Goal: Task Accomplishment & Management: Manage account settings

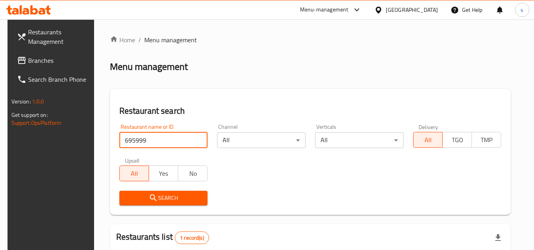
scroll to position [102, 0]
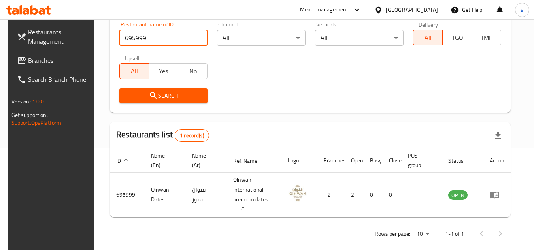
click at [401, 6] on div "[GEOGRAPHIC_DATA]" at bounding box center [412, 10] width 52 height 9
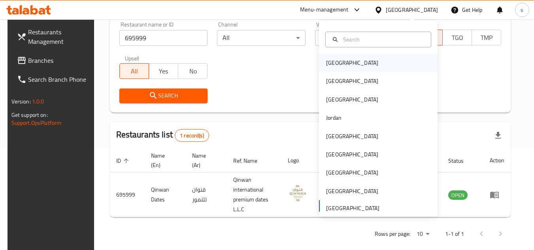
click at [352, 64] on div "[GEOGRAPHIC_DATA]" at bounding box center [378, 63] width 119 height 18
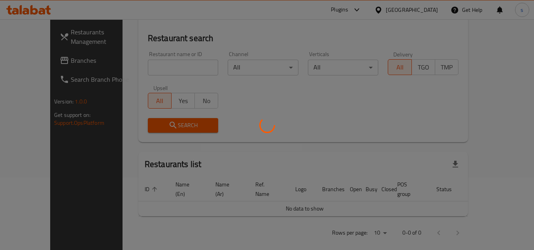
scroll to position [102, 0]
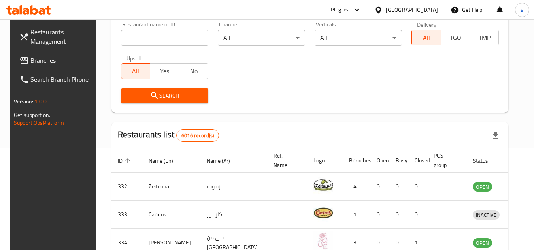
click at [40, 64] on span "Branches" at bounding box center [61, 60] width 62 height 9
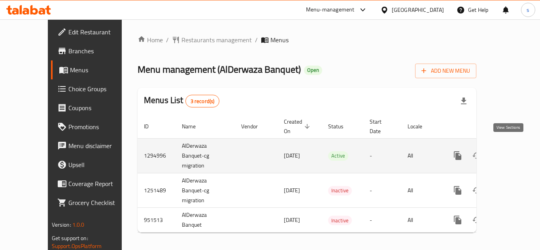
click at [510, 151] on icon "enhanced table" at bounding box center [514, 155] width 9 height 9
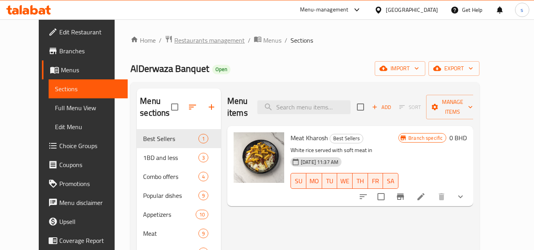
click at [179, 40] on span "Restaurants management" at bounding box center [209, 40] width 70 height 9
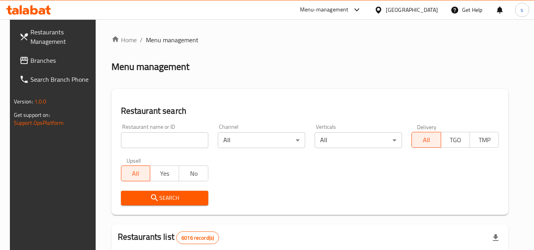
click at [153, 139] on input "search" at bounding box center [164, 140] width 87 height 16
paste input "659374"
type input "659374"
click button "Search" at bounding box center [164, 198] width 87 height 15
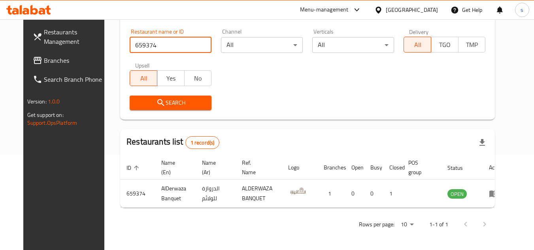
scroll to position [96, 0]
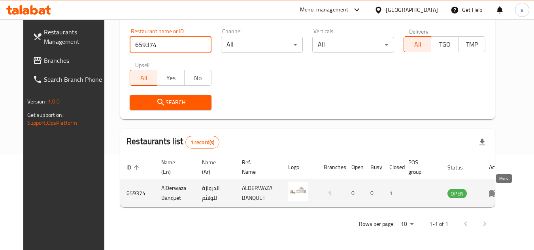
click at [498, 192] on icon "enhanced table" at bounding box center [493, 193] width 9 height 7
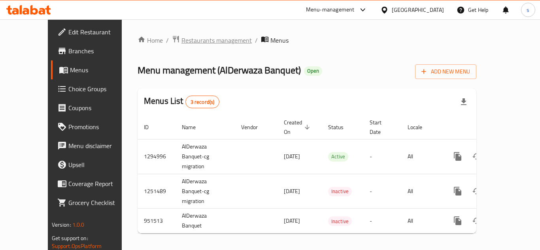
click at [181, 42] on span "Restaurants management" at bounding box center [216, 40] width 70 height 9
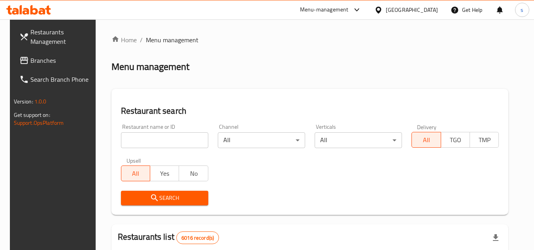
click at [160, 138] on input "search" at bounding box center [164, 140] width 87 height 16
paste input "659374"
type input "659374"
click button "Search" at bounding box center [164, 198] width 87 height 15
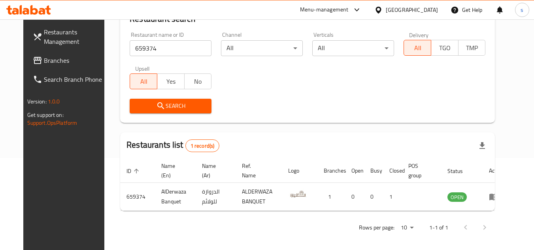
scroll to position [96, 0]
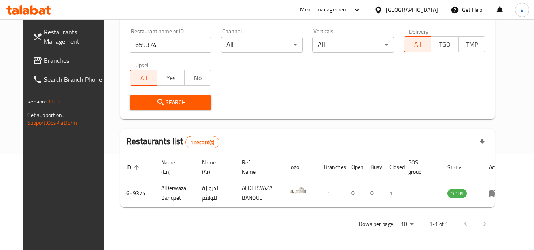
click at [424, 8] on div "[GEOGRAPHIC_DATA]" at bounding box center [412, 10] width 52 height 9
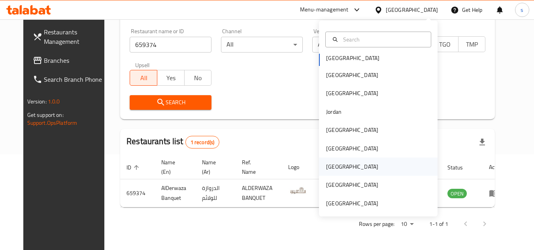
scroll to position [4, 0]
click at [340, 148] on div "[GEOGRAPHIC_DATA]" at bounding box center [352, 148] width 65 height 18
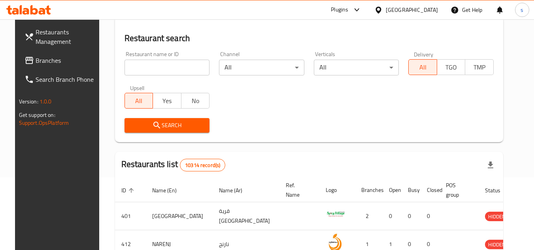
scroll to position [96, 0]
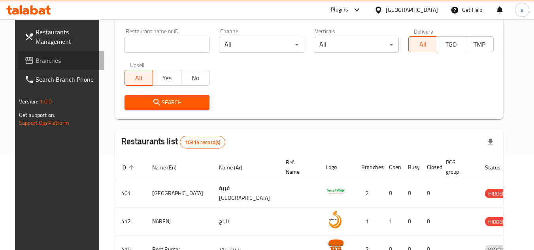
click at [36, 58] on span "Branches" at bounding box center [67, 60] width 62 height 9
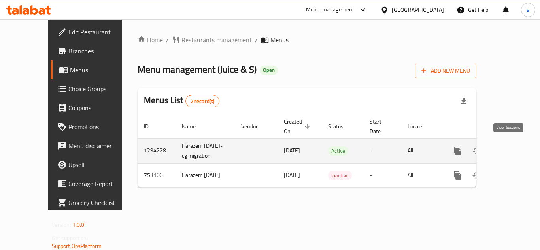
click at [510, 149] on icon "enhanced table" at bounding box center [514, 150] width 9 height 9
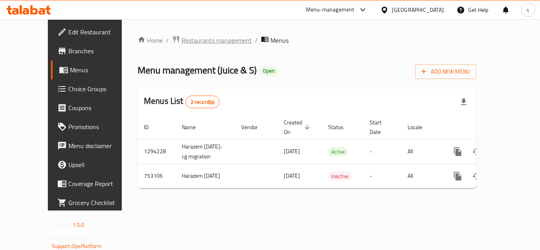
click at [181, 41] on span "Restaurants management" at bounding box center [216, 40] width 70 height 9
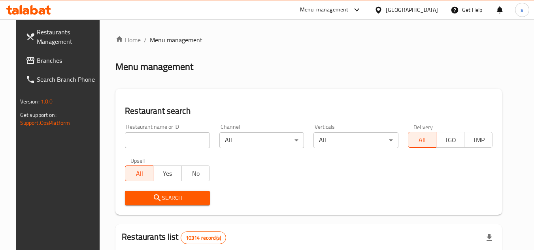
click at [143, 143] on input "search" at bounding box center [167, 140] width 85 height 16
paste input "649335"
type input "649335"
click button "Search" at bounding box center [167, 198] width 85 height 15
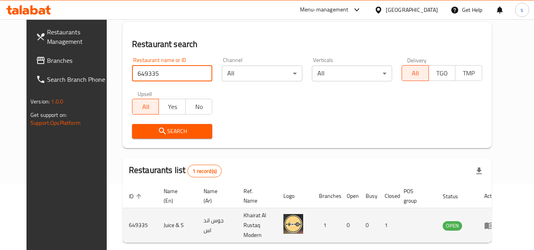
scroll to position [96, 0]
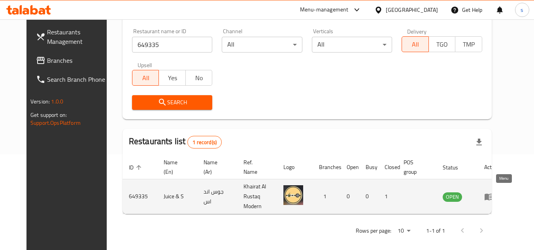
click at [493, 194] on icon "enhanced table" at bounding box center [489, 197] width 9 height 7
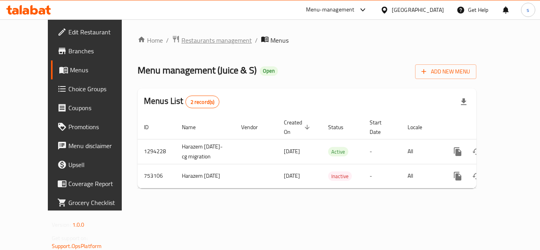
click at [181, 40] on span "Restaurants management" at bounding box center [216, 40] width 70 height 9
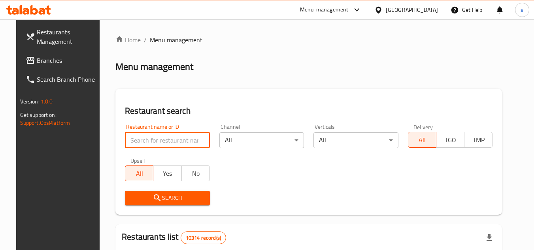
click at [151, 141] on input "search" at bounding box center [167, 140] width 85 height 16
paste input "649335"
type input "649335"
click button "Search" at bounding box center [167, 198] width 85 height 15
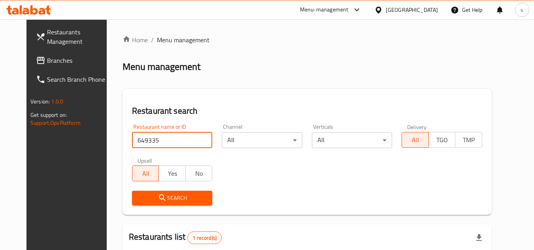
click at [277, 47] on div "Home / Menu management Menu management Restaurant search Restaurant name or ID …" at bounding box center [307, 186] width 369 height 302
click at [383, 9] on icon at bounding box center [378, 10] width 8 height 8
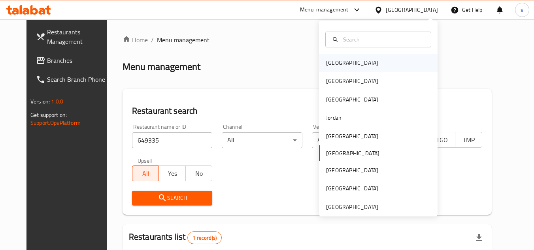
click at [347, 66] on div "Bahrain" at bounding box center [378, 63] width 119 height 18
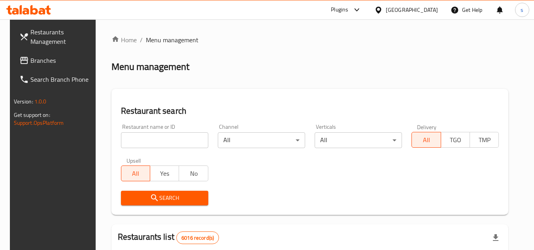
click at [43, 63] on span "Branches" at bounding box center [61, 60] width 62 height 9
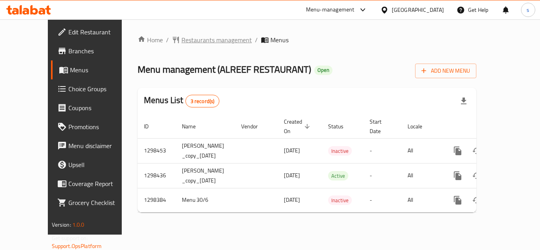
click at [183, 43] on span "Restaurants management" at bounding box center [216, 39] width 70 height 9
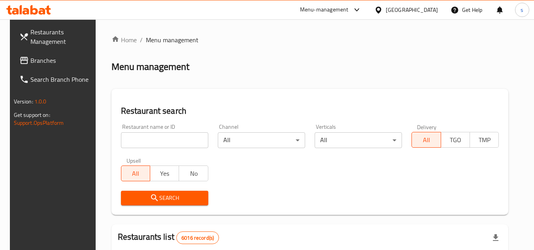
click at [162, 141] on input "search" at bounding box center [164, 140] width 87 height 16
paste input "700917"
type input "700917"
click button "Search" at bounding box center [164, 198] width 87 height 15
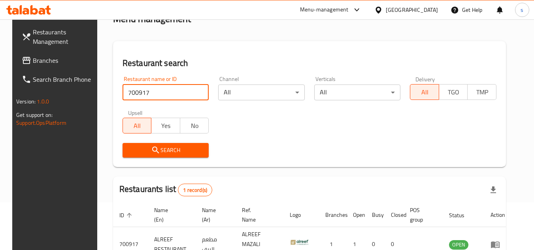
scroll to position [96, 0]
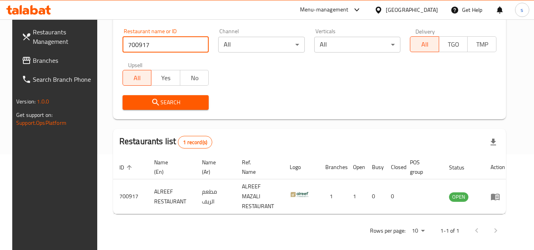
click at [383, 12] on icon at bounding box center [378, 10] width 8 height 8
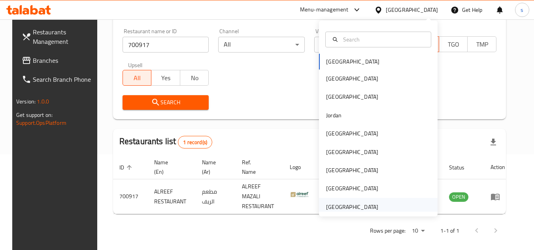
click at [360, 209] on div "[GEOGRAPHIC_DATA]" at bounding box center [352, 207] width 52 height 9
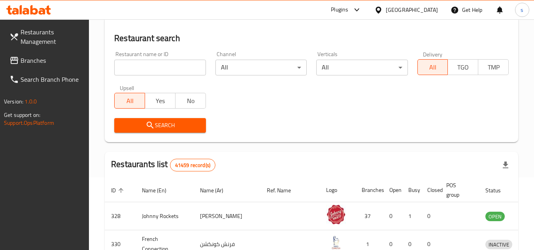
scroll to position [96, 0]
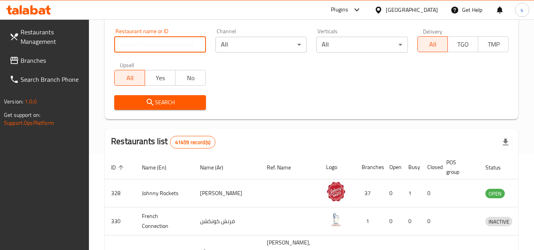
drag, startPoint x: 134, startPoint y: 49, endPoint x: 107, endPoint y: 57, distance: 27.5
click at [134, 49] on input "search" at bounding box center [159, 45] width 91 height 16
drag, startPoint x: 41, startPoint y: 64, endPoint x: 45, endPoint y: 65, distance: 4.6
click at [41, 64] on span "Branches" at bounding box center [52, 60] width 62 height 9
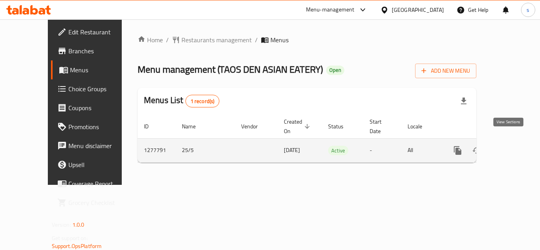
click at [511, 147] on icon "enhanced table" at bounding box center [514, 150] width 7 height 7
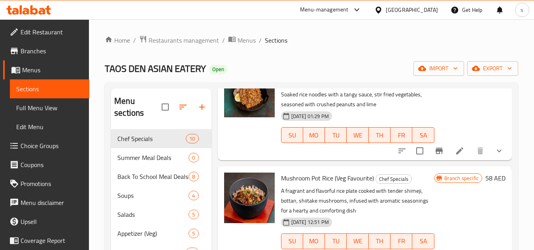
scroll to position [40, 0]
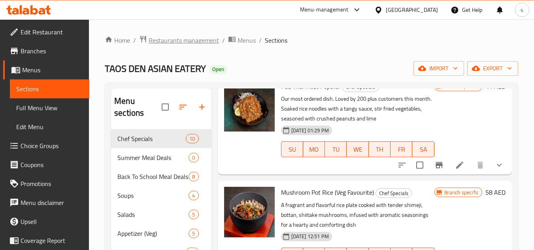
click at [182, 41] on span "Restaurants management" at bounding box center [184, 40] width 70 height 9
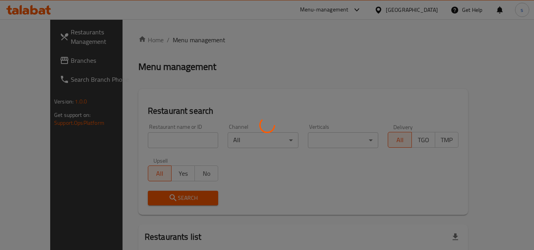
click at [171, 141] on div at bounding box center [267, 125] width 534 height 250
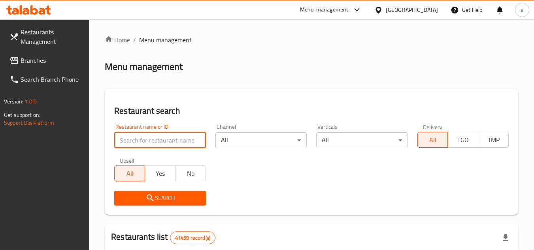
click at [151, 139] on input "search" at bounding box center [159, 140] width 91 height 16
paste input "692652"
type input "692652"
click button "Search" at bounding box center [159, 198] width 91 height 15
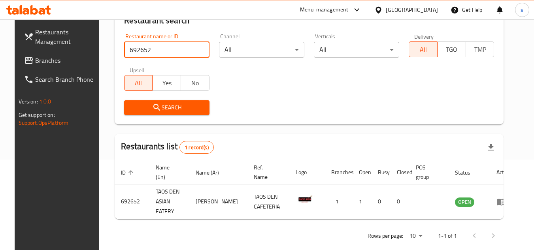
scroll to position [96, 0]
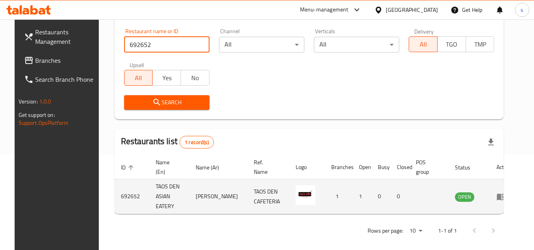
click at [505, 195] on icon "enhanced table" at bounding box center [501, 197] width 9 height 7
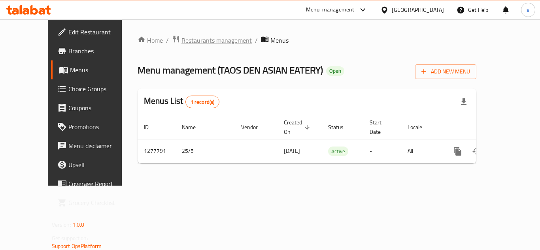
click at [182, 44] on span "Restaurants management" at bounding box center [216, 40] width 70 height 9
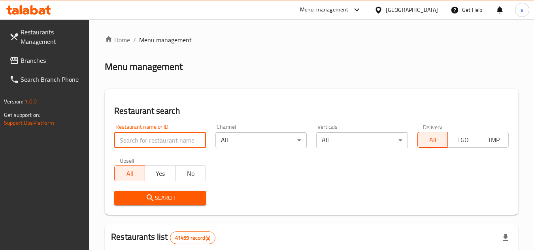
click at [139, 141] on input "search" at bounding box center [159, 140] width 91 height 16
paste input "692652"
type input "692652"
click button "Search" at bounding box center [159, 198] width 91 height 15
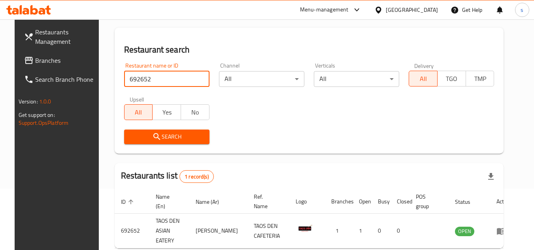
scroll to position [96, 0]
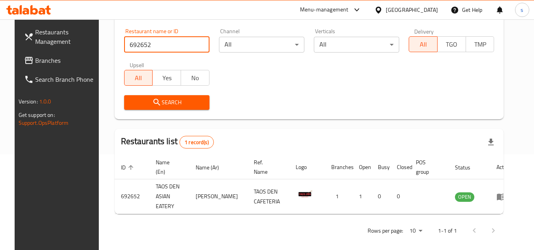
click at [35, 63] on span "Branches" at bounding box center [66, 60] width 62 height 9
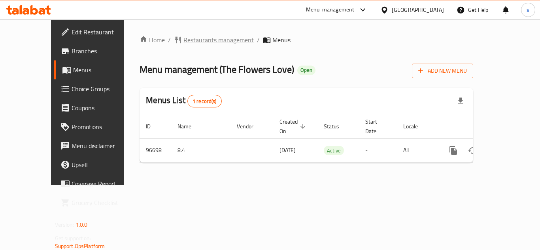
click at [183, 37] on span "Restaurants management" at bounding box center [218, 39] width 70 height 9
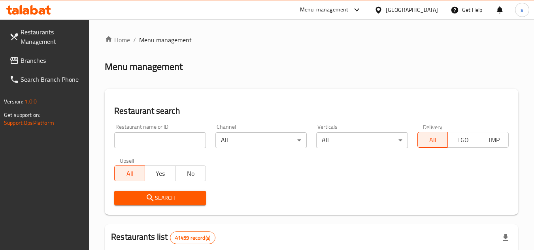
click at [149, 142] on input "search" at bounding box center [159, 140] width 91 height 16
paste input "601945"
type input "601945"
click button "Search" at bounding box center [159, 198] width 91 height 15
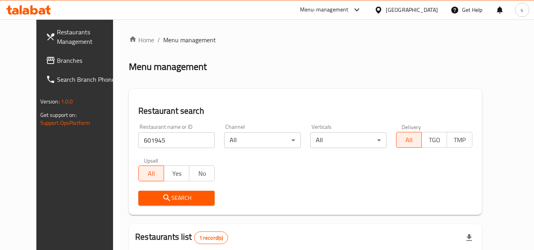
click at [412, 10] on div "[GEOGRAPHIC_DATA]" at bounding box center [412, 10] width 52 height 9
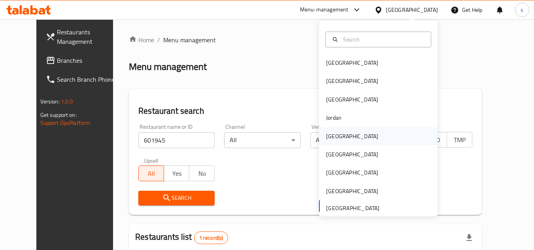
click at [336, 134] on div "[GEOGRAPHIC_DATA]" at bounding box center [352, 136] width 52 height 9
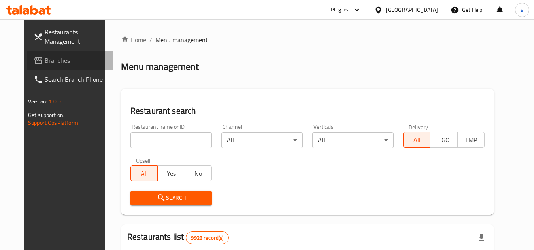
click at [45, 57] on span "Branches" at bounding box center [76, 60] width 62 height 9
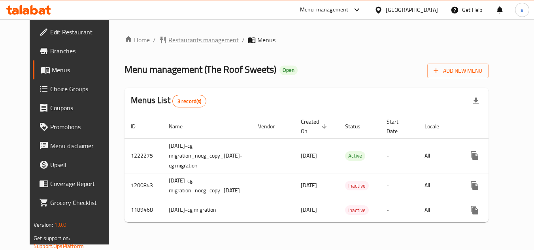
click at [183, 39] on span "Restaurants management" at bounding box center [203, 39] width 70 height 9
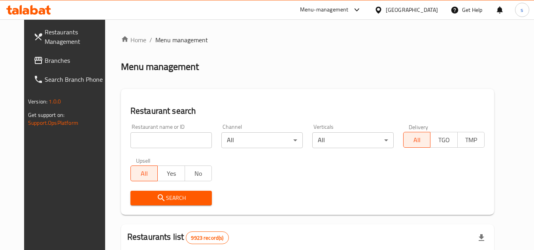
click at [141, 144] on input "search" at bounding box center [170, 140] width 81 height 16
paste input "638663"
type input "638663"
click button "Search" at bounding box center [170, 198] width 81 height 15
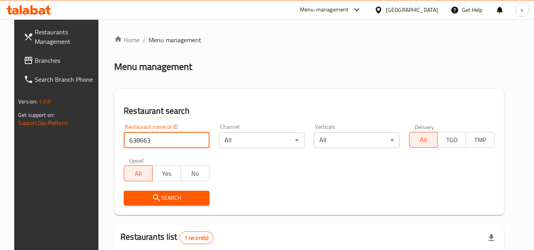
click at [273, 94] on div "Restaurant search Restaurant name or ID 638663 Restaurant name or ID Channel Al…" at bounding box center [309, 152] width 390 height 126
click at [258, 46] on div "Home / Menu management Menu management Restaurant search Restaurant name or ID …" at bounding box center [309, 190] width 390 height 311
click at [426, 10] on div "[GEOGRAPHIC_DATA]" at bounding box center [412, 10] width 52 height 9
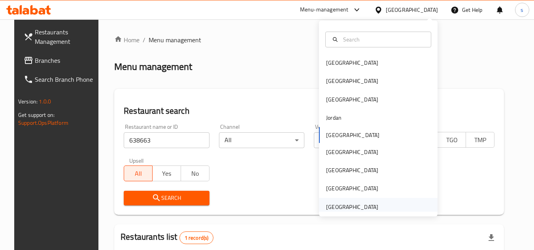
click at [349, 207] on div "[GEOGRAPHIC_DATA]" at bounding box center [352, 207] width 52 height 9
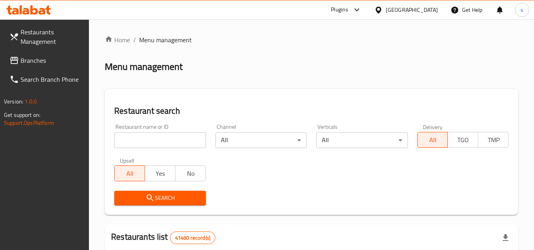
click at [49, 60] on span "Branches" at bounding box center [52, 60] width 62 height 9
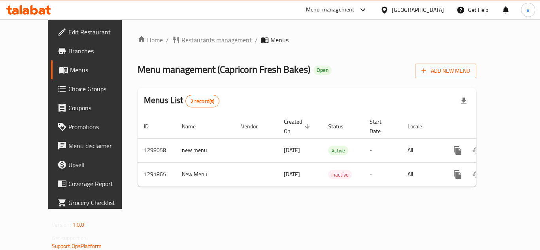
click at [199, 41] on span "Restaurants management" at bounding box center [216, 39] width 70 height 9
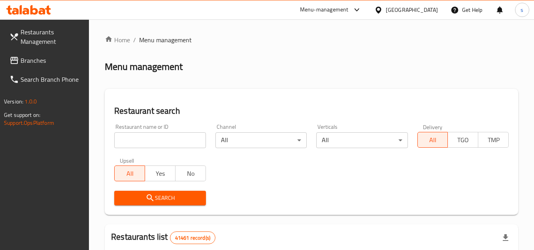
click at [157, 142] on input "search" at bounding box center [159, 140] width 91 height 16
paste input "698362"
type input "698362"
click button "Search" at bounding box center [159, 198] width 91 height 15
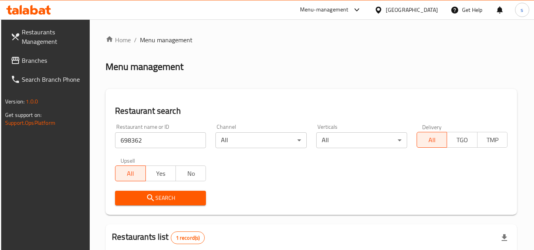
click at [310, 90] on div "Restaurant search Restaurant name or ID 698362 Restaurant name or ID Channel Al…" at bounding box center [311, 152] width 411 height 126
click at [312, 70] on div "Menu management" at bounding box center [311, 66] width 411 height 13
